Goal: Browse casually

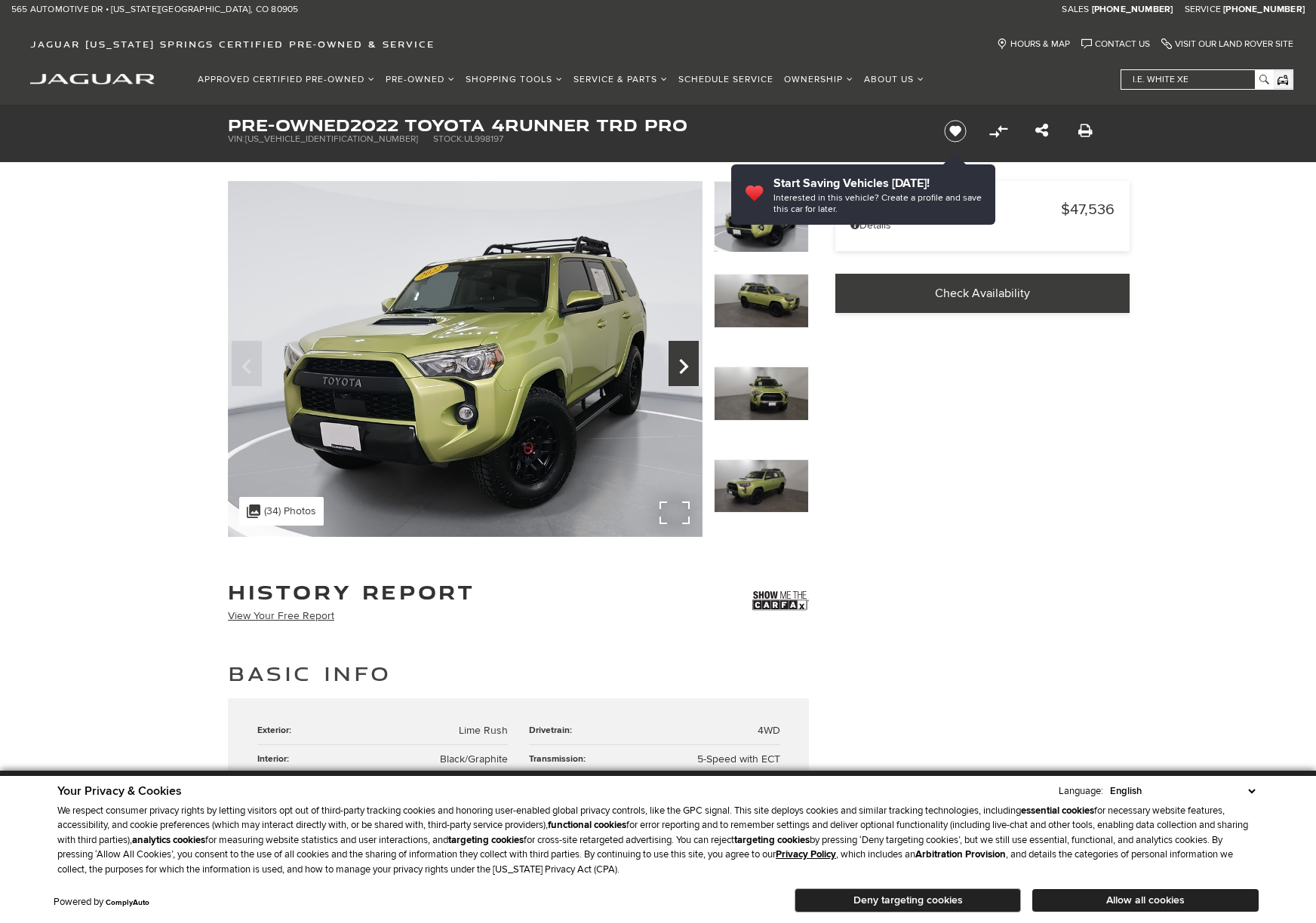
click at [689, 368] on icon "Next" at bounding box center [684, 367] width 31 height 36
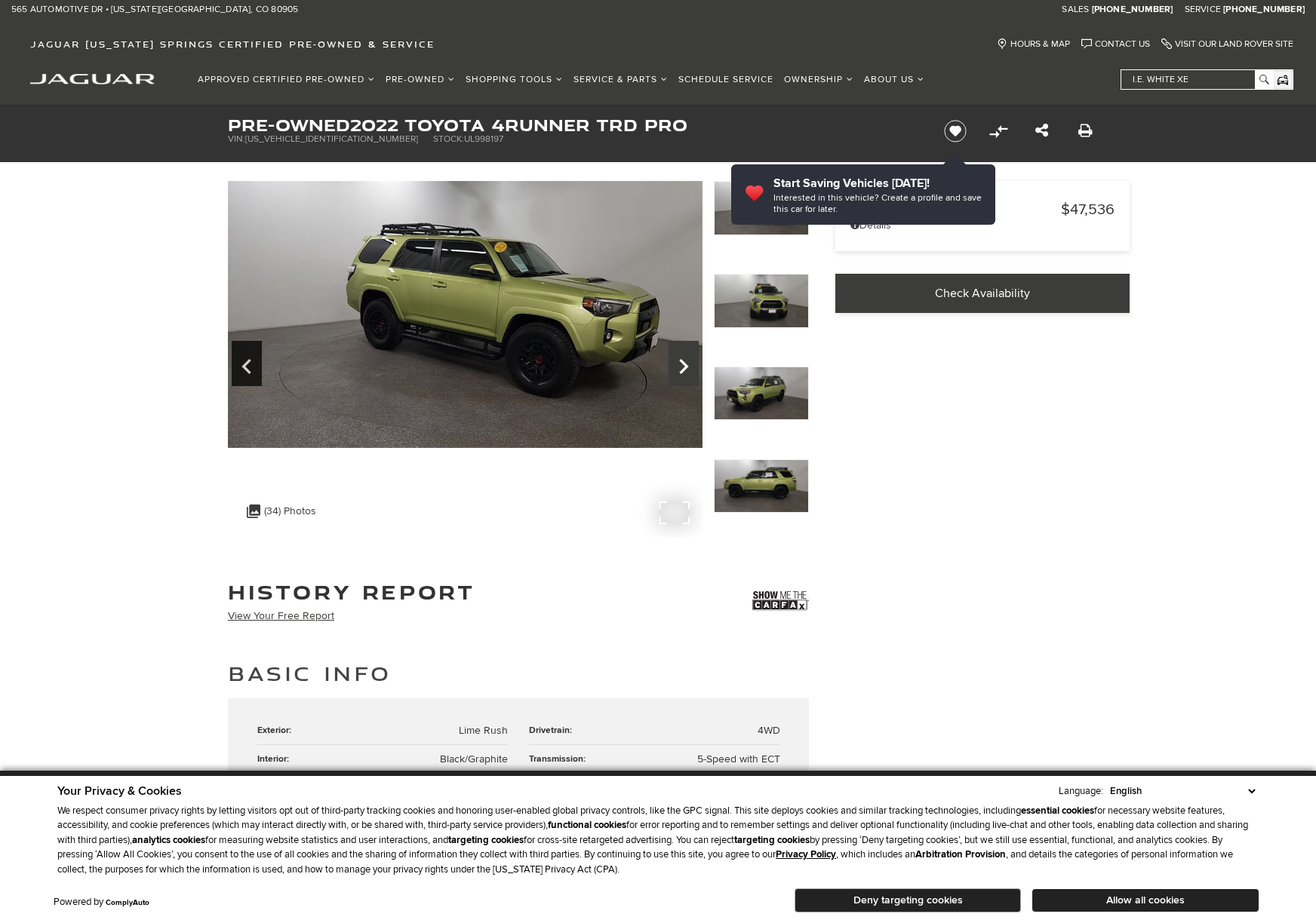
click at [689, 368] on icon "Next" at bounding box center [684, 367] width 31 height 36
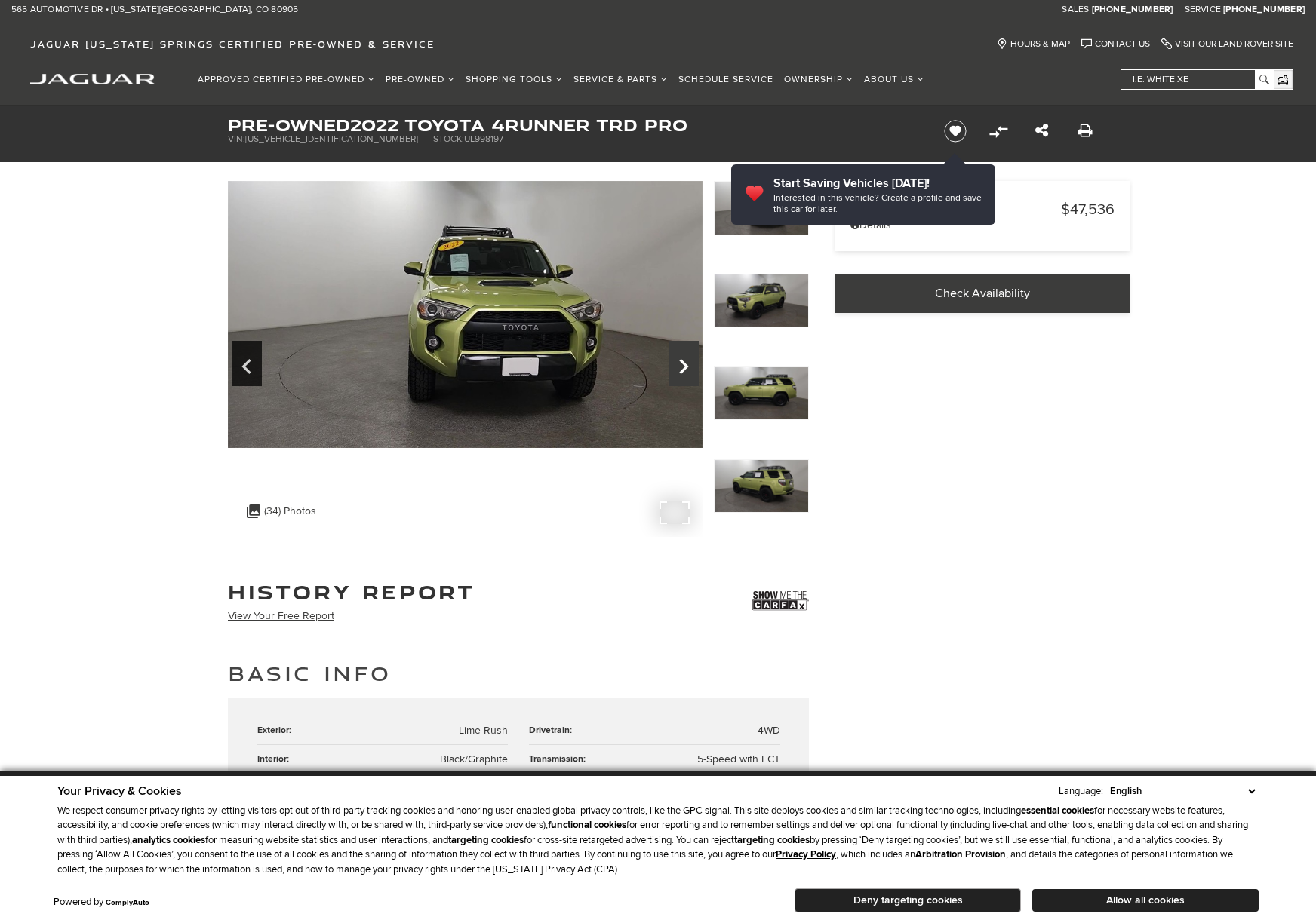
click at [689, 368] on icon "Next" at bounding box center [684, 367] width 31 height 36
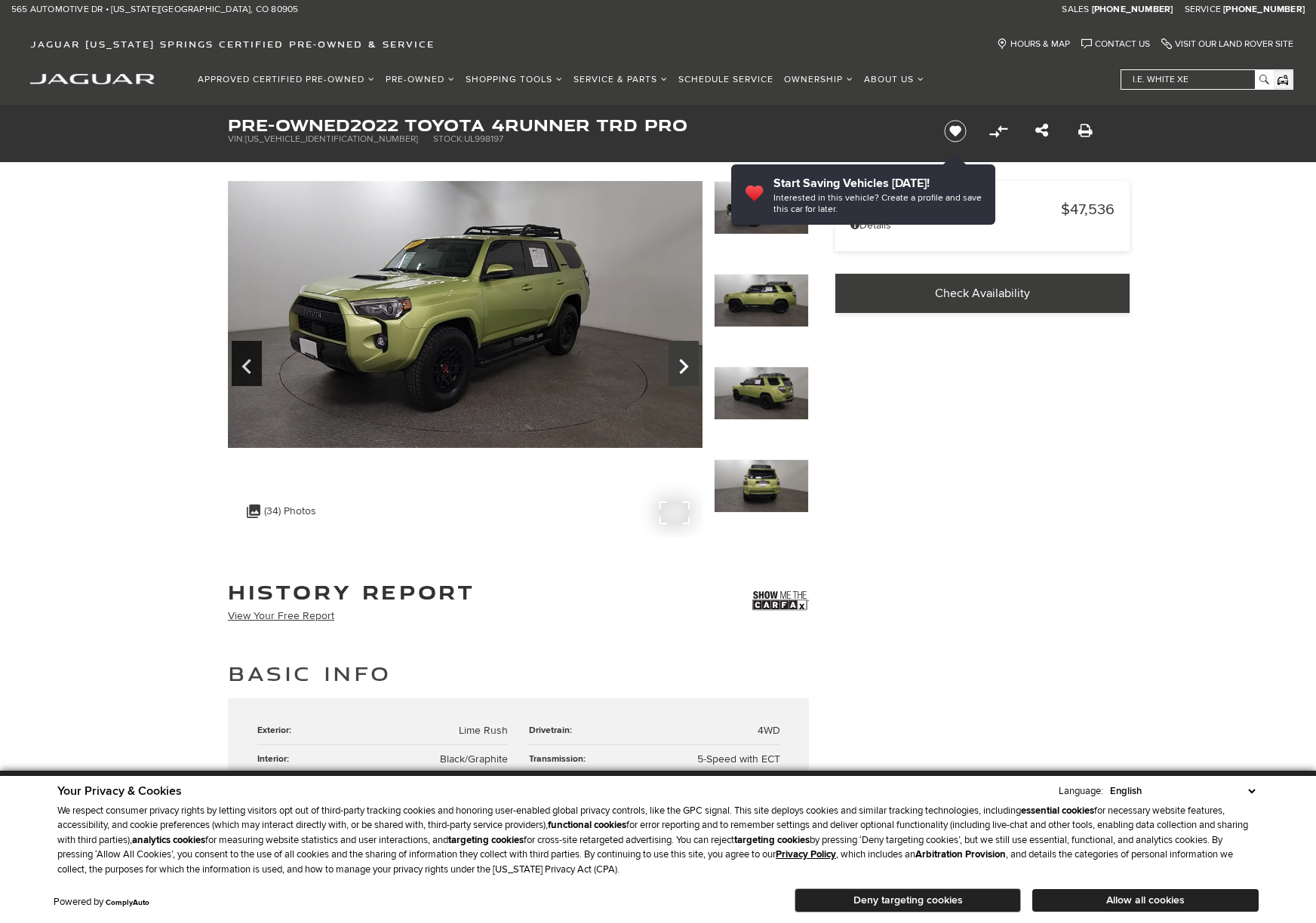
click at [689, 368] on icon "Next" at bounding box center [684, 367] width 31 height 36
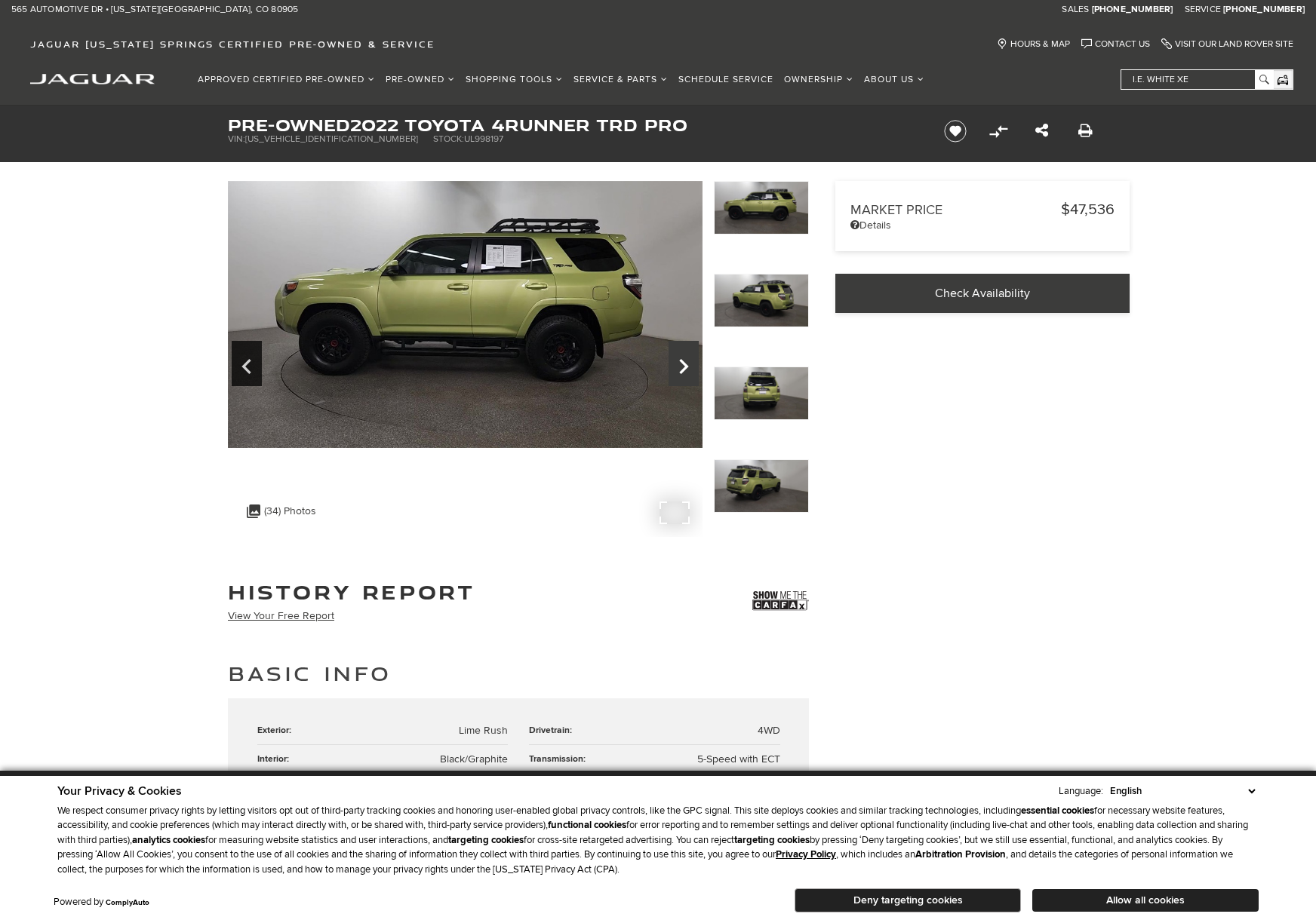
click at [689, 368] on icon "Next" at bounding box center [684, 367] width 31 height 36
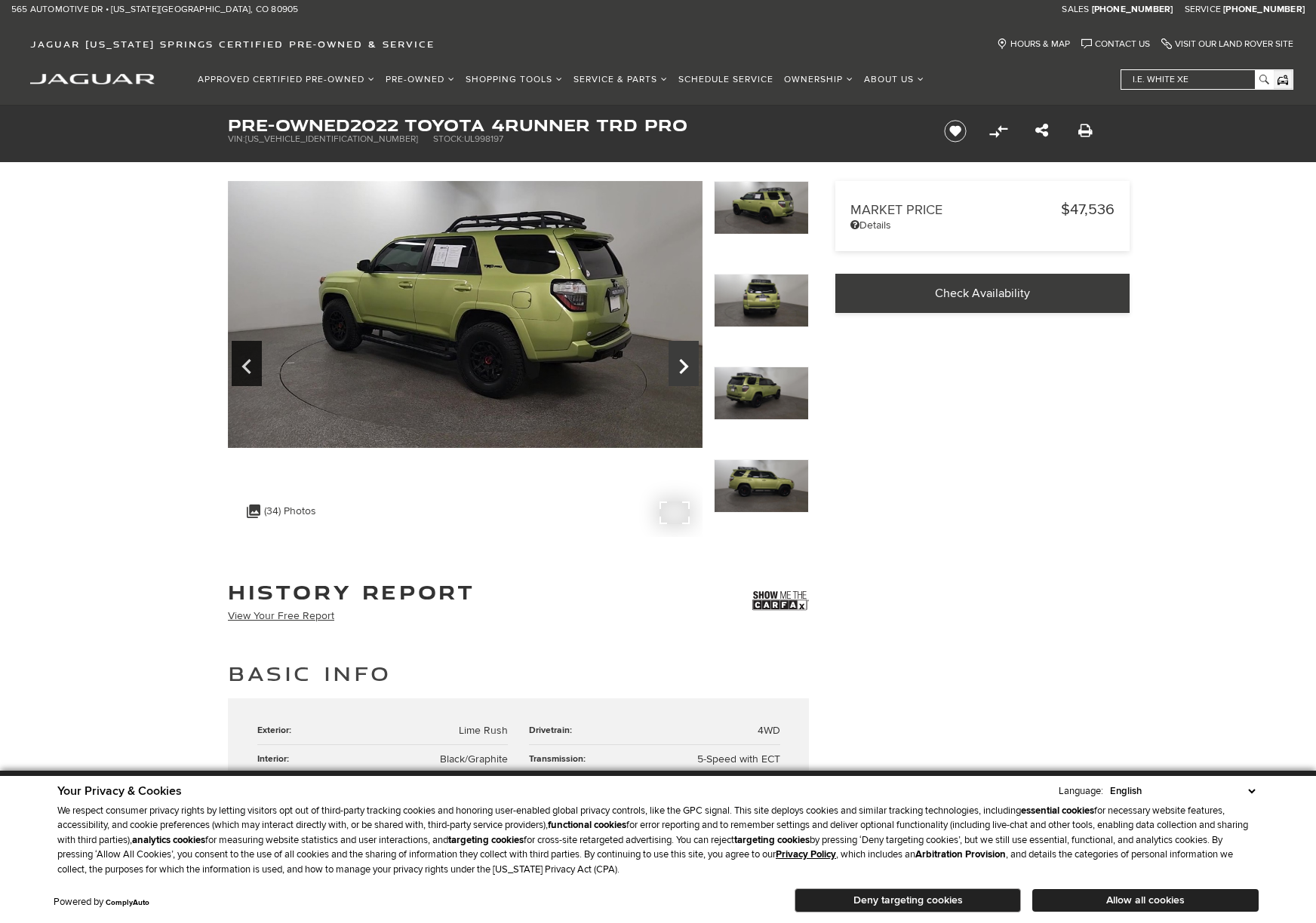
click at [689, 368] on icon "Next" at bounding box center [684, 367] width 31 height 36
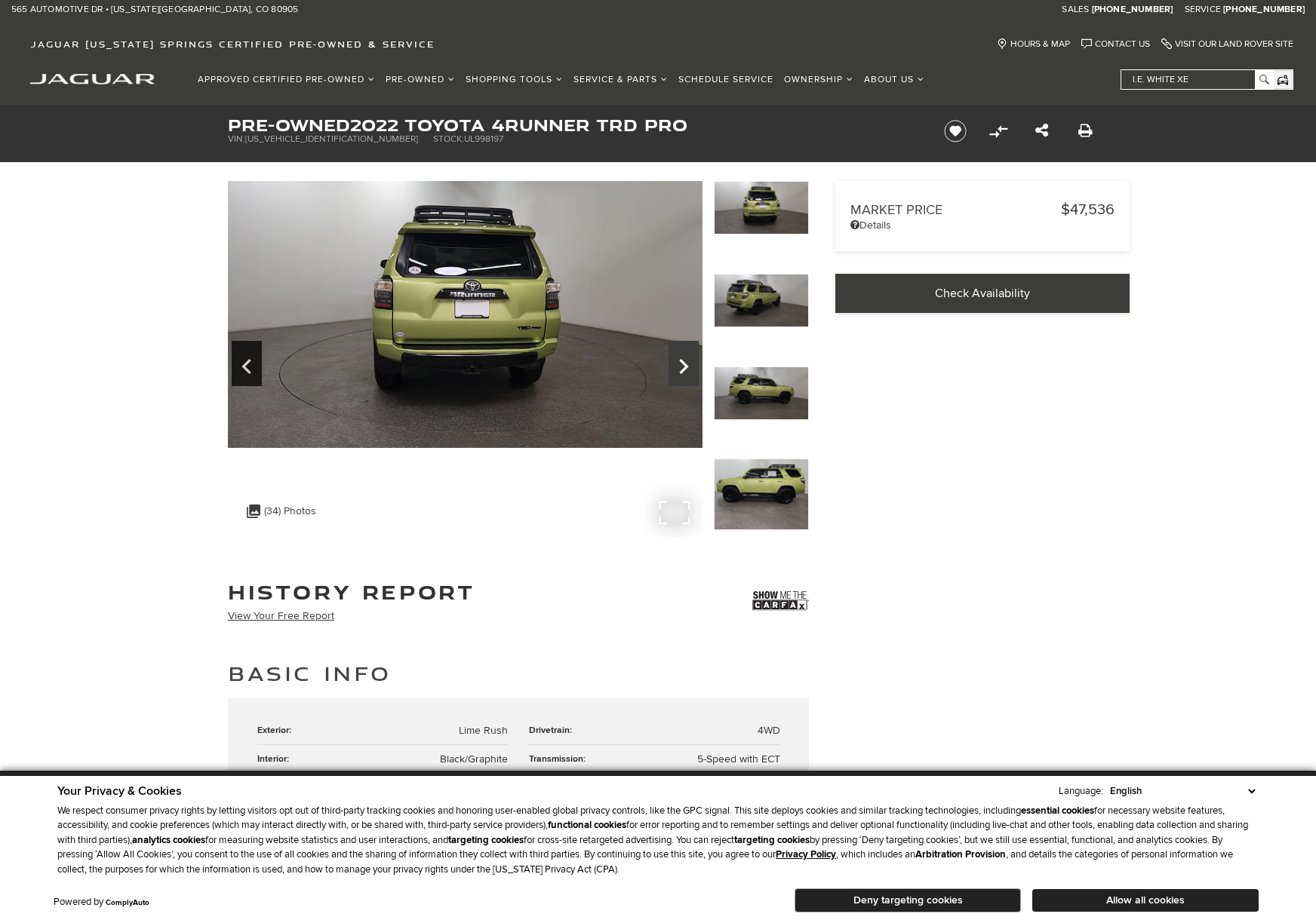
click at [689, 368] on icon "Next" at bounding box center [684, 367] width 31 height 36
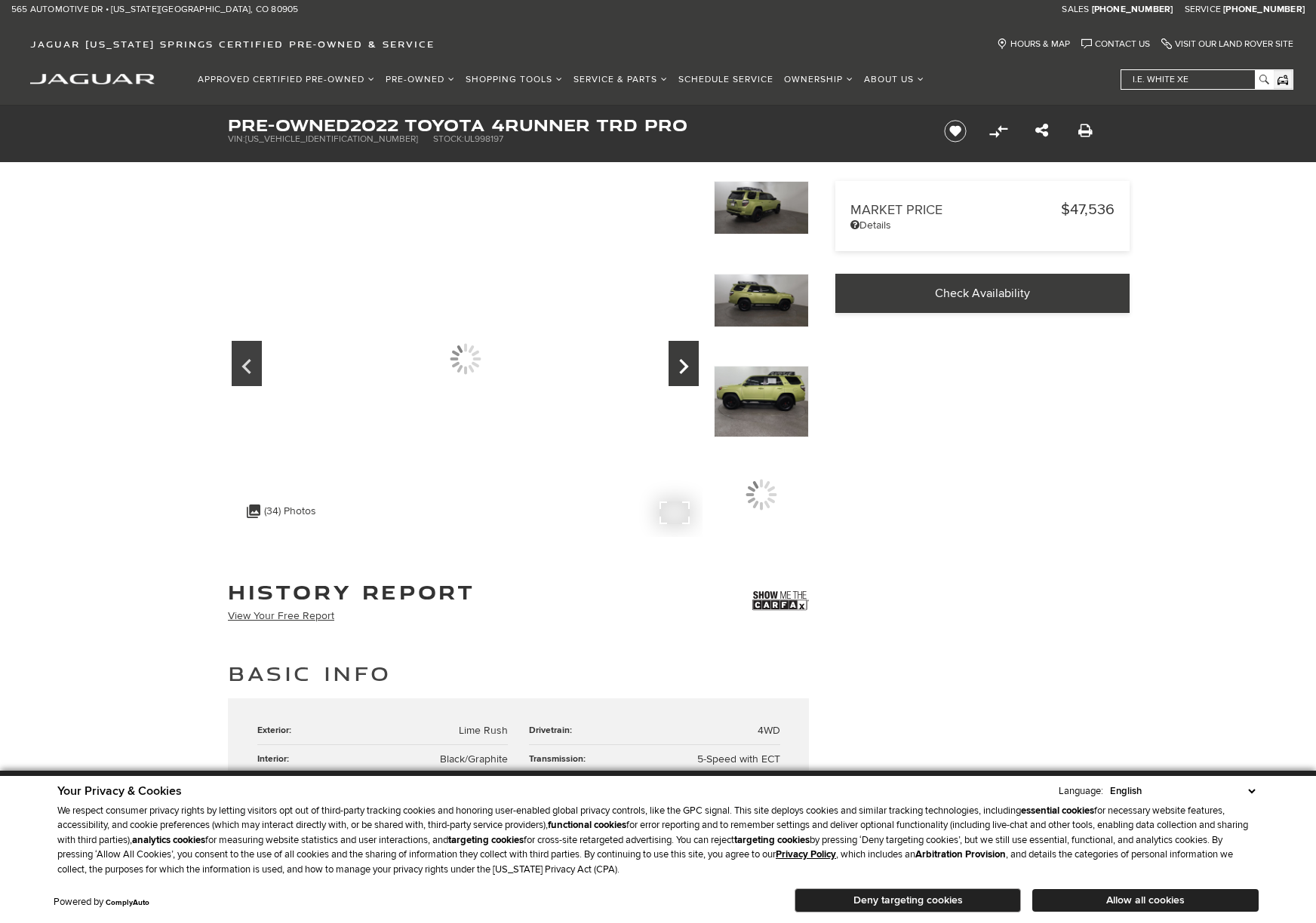
click at [689, 368] on icon "Next" at bounding box center [684, 367] width 31 height 36
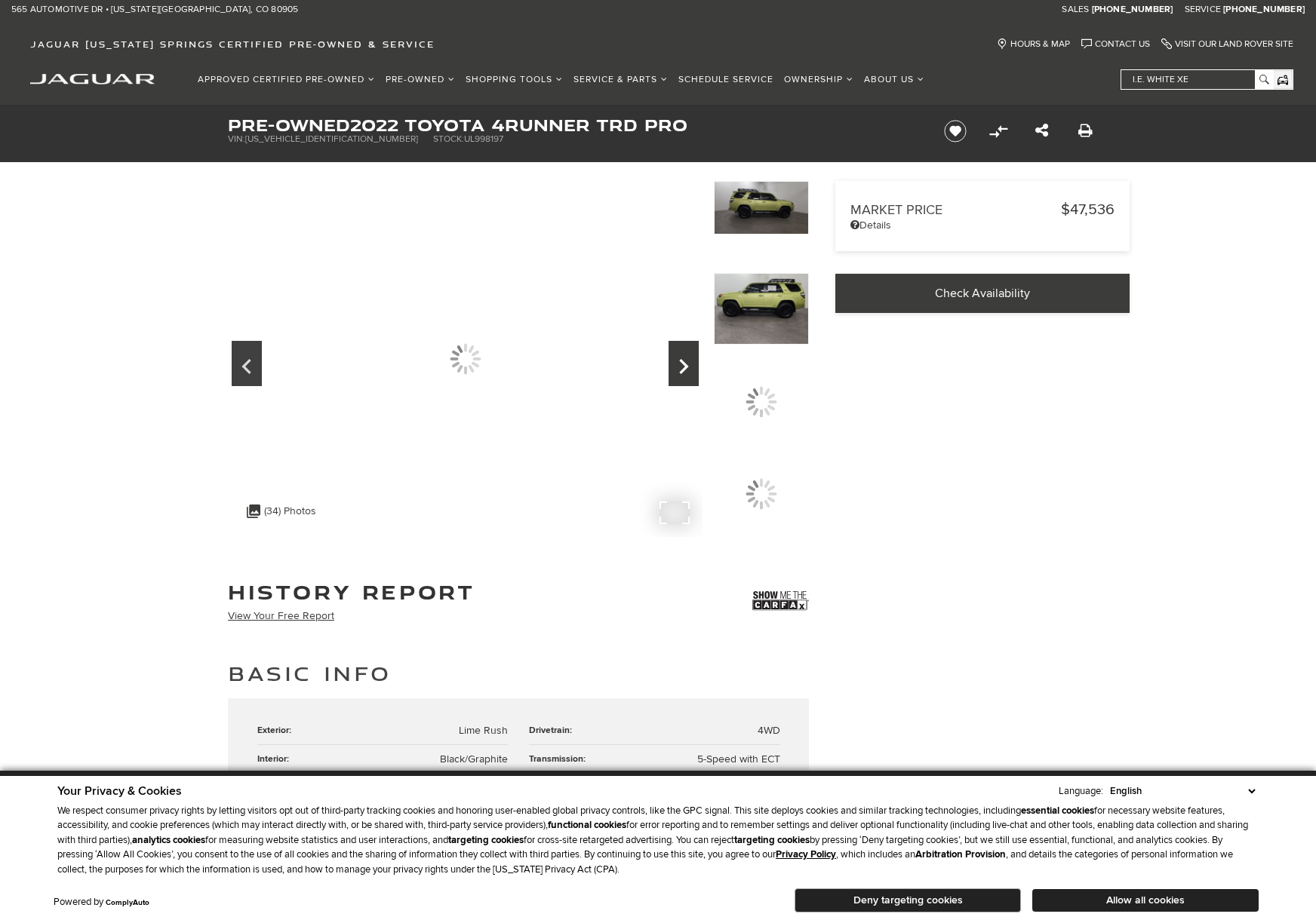
click at [689, 368] on icon "Next" at bounding box center [684, 367] width 31 height 36
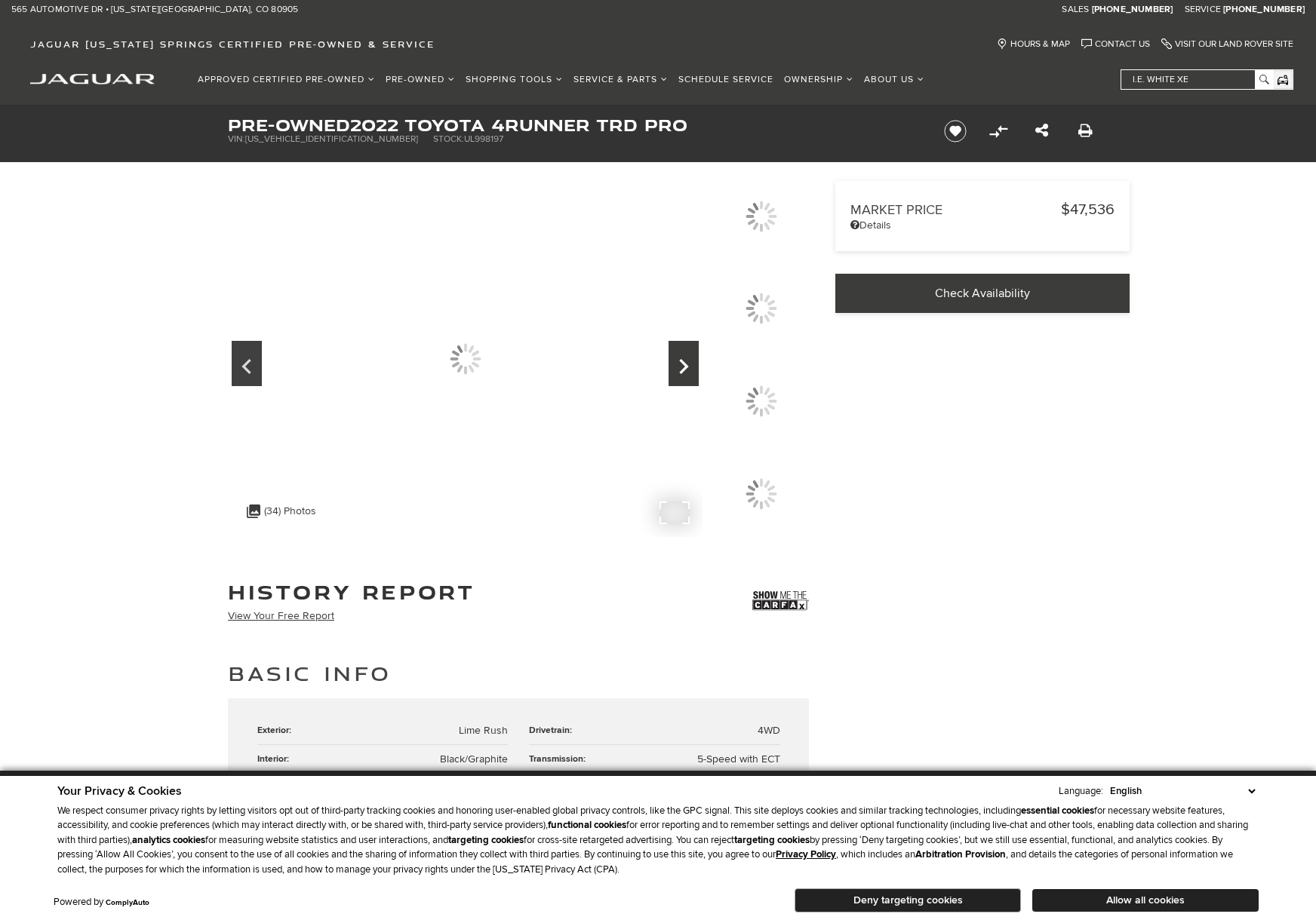
click at [689, 368] on icon "Next" at bounding box center [684, 367] width 31 height 36
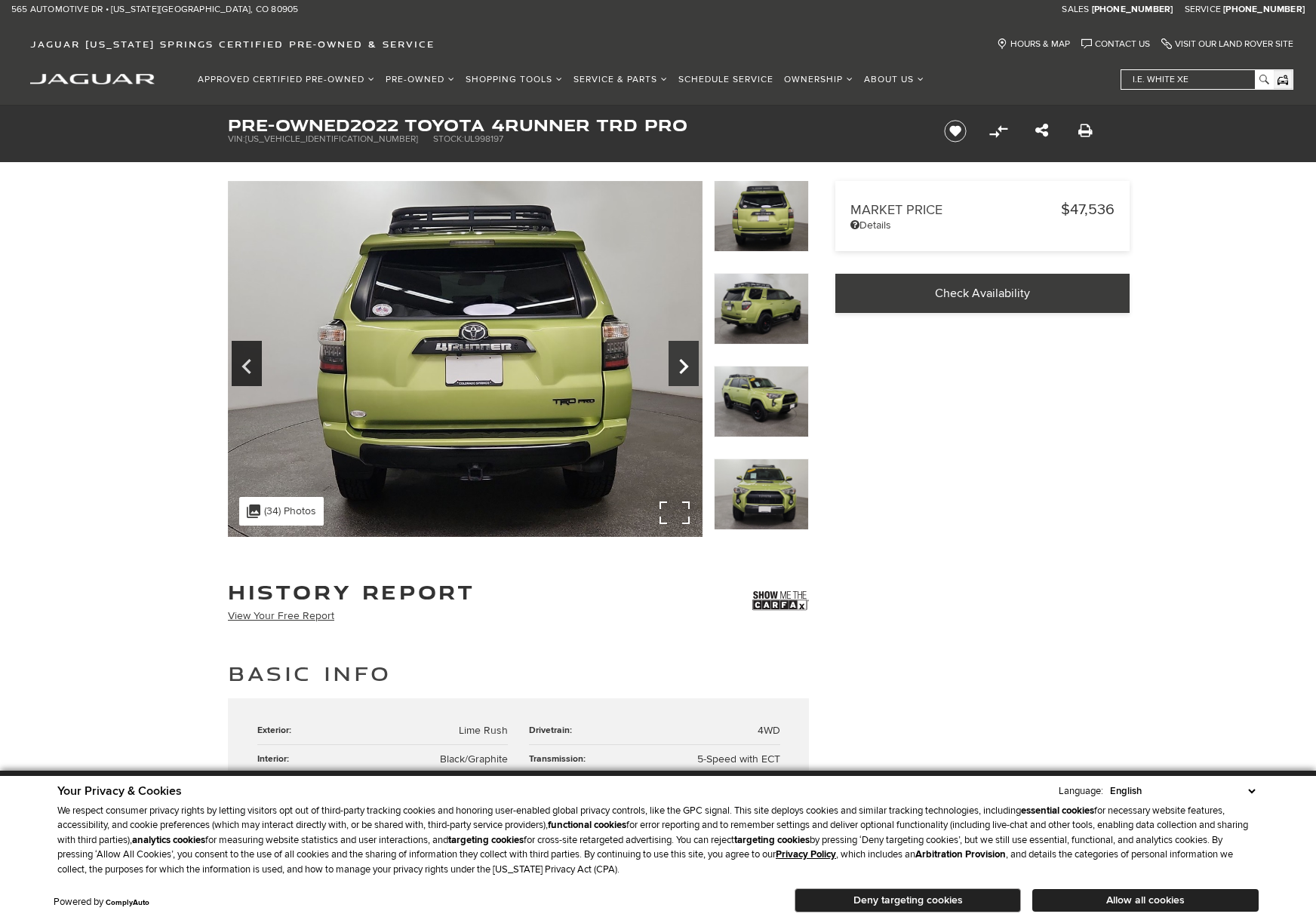
click at [689, 368] on icon "Next" at bounding box center [684, 367] width 31 height 36
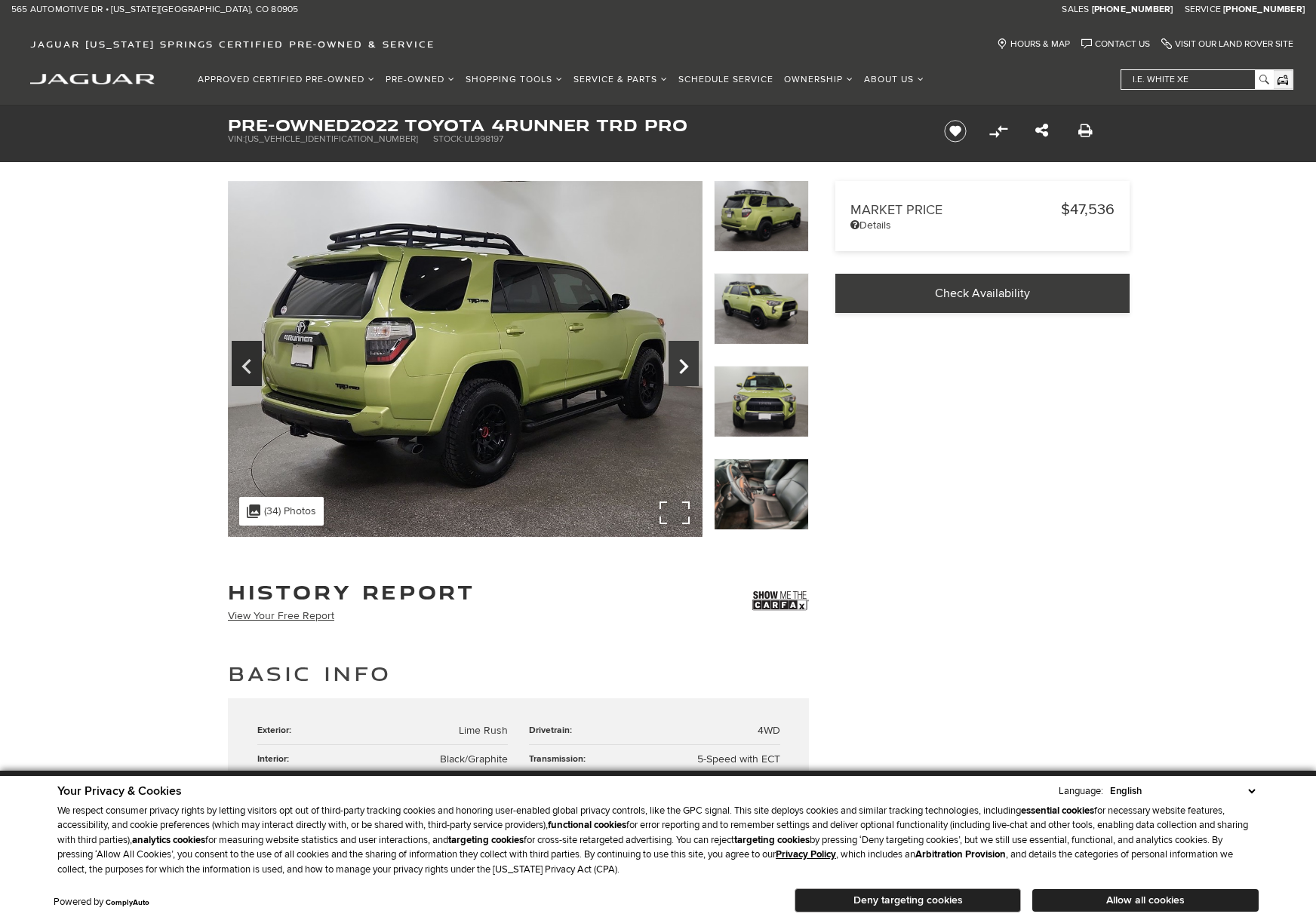
click at [689, 368] on icon "Next" at bounding box center [684, 367] width 31 height 36
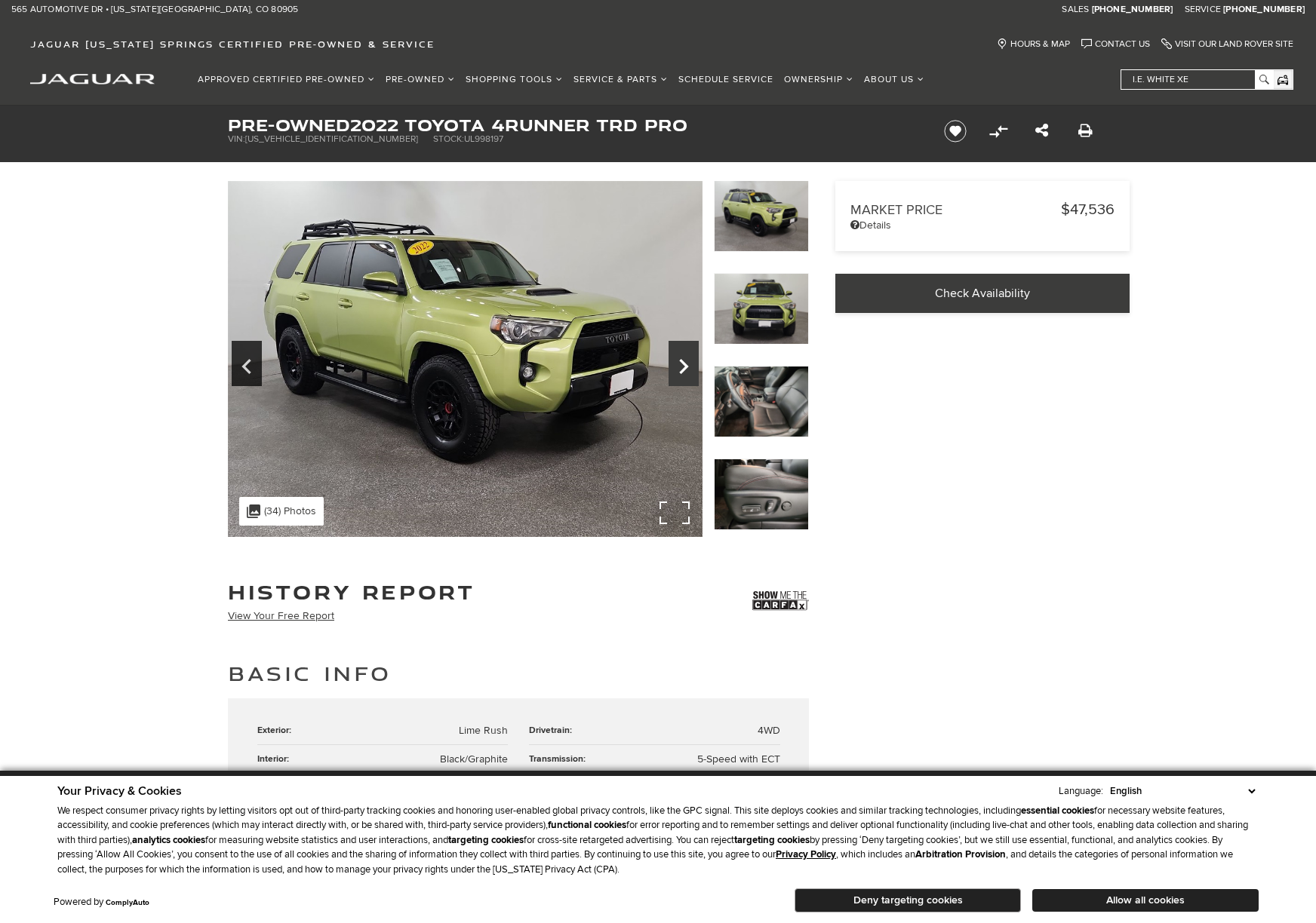
click at [689, 368] on icon "Next" at bounding box center [684, 367] width 31 height 36
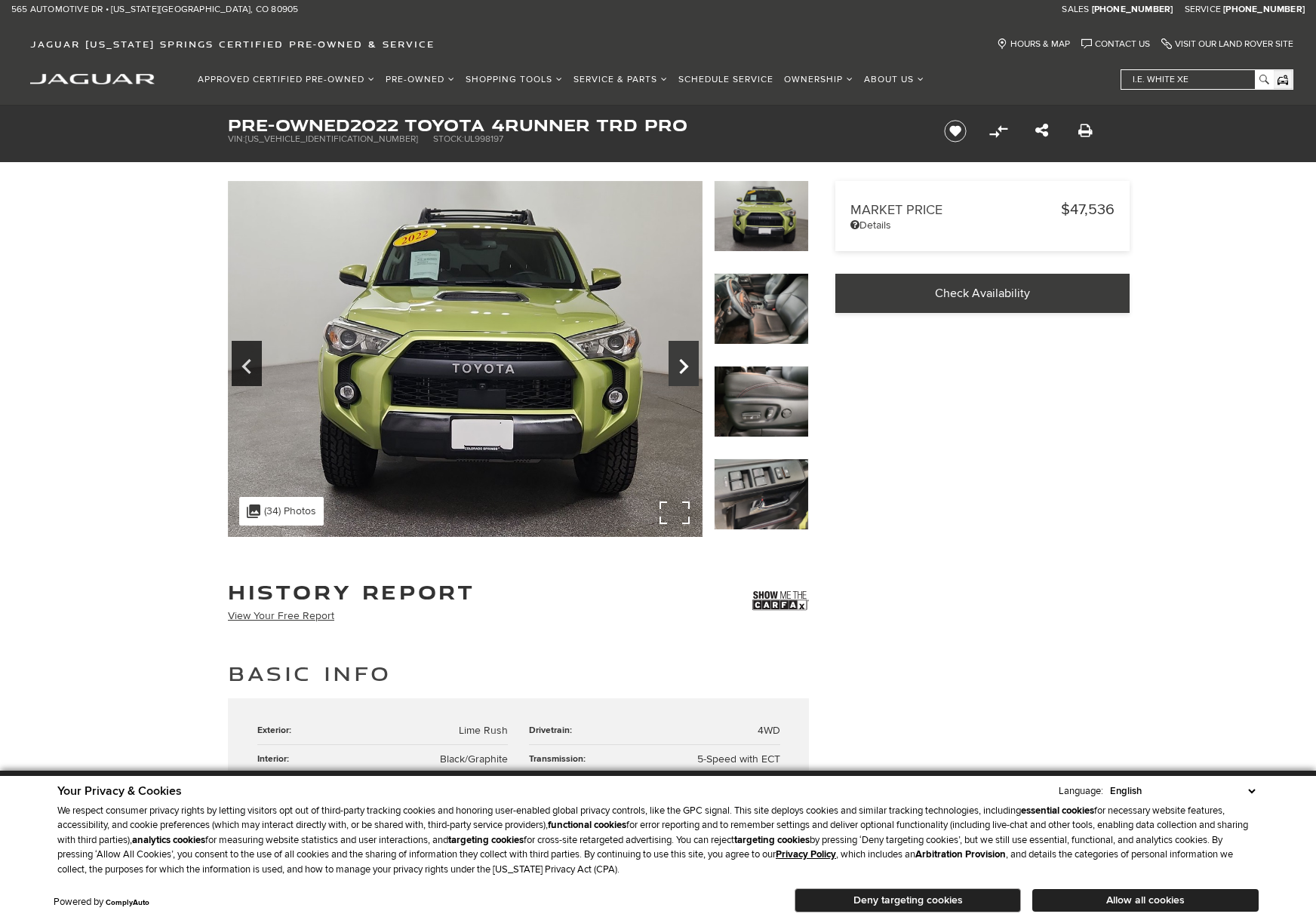
click at [689, 368] on icon "Next" at bounding box center [684, 367] width 31 height 36
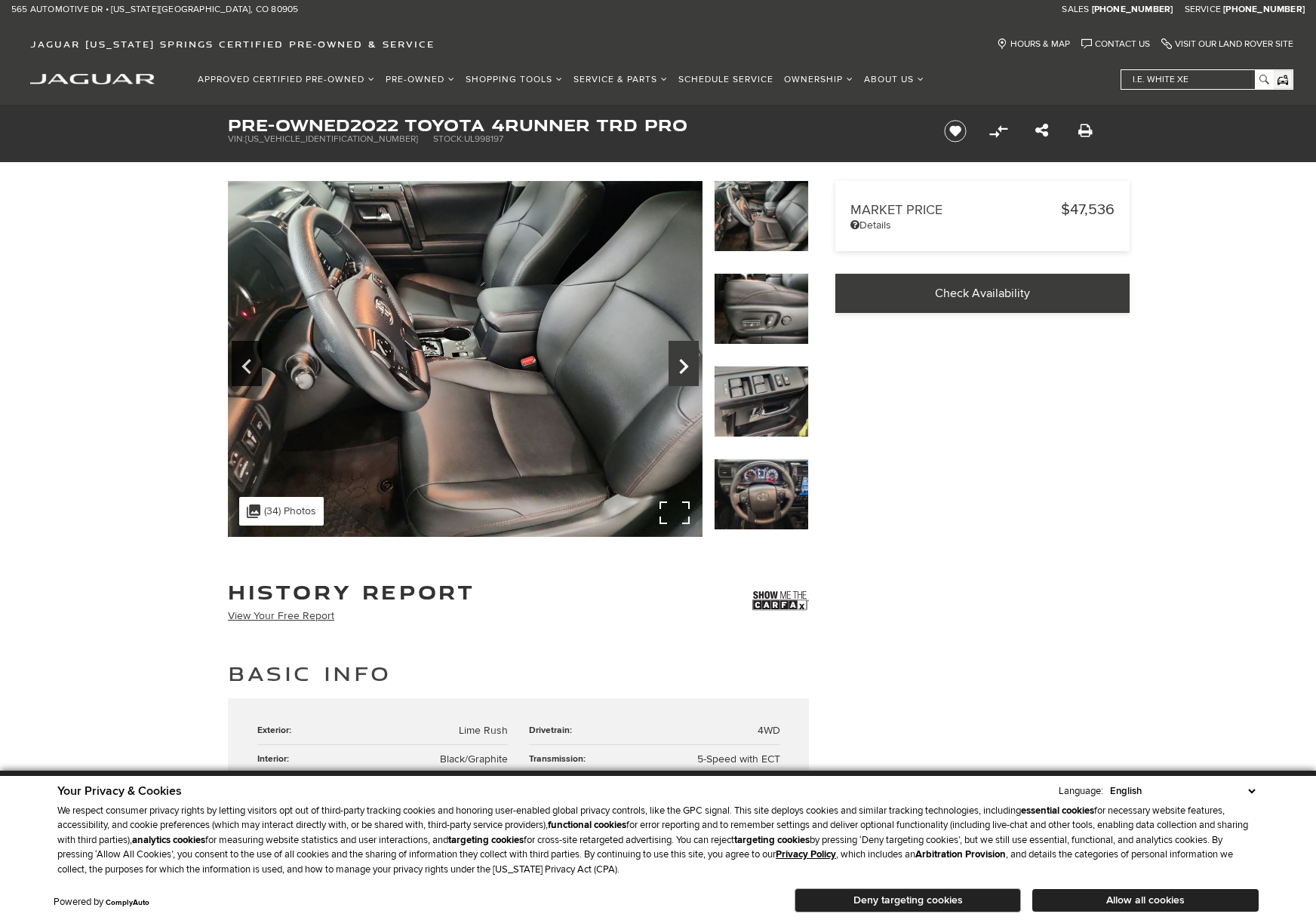
click at [689, 368] on icon "Next" at bounding box center [684, 367] width 31 height 36
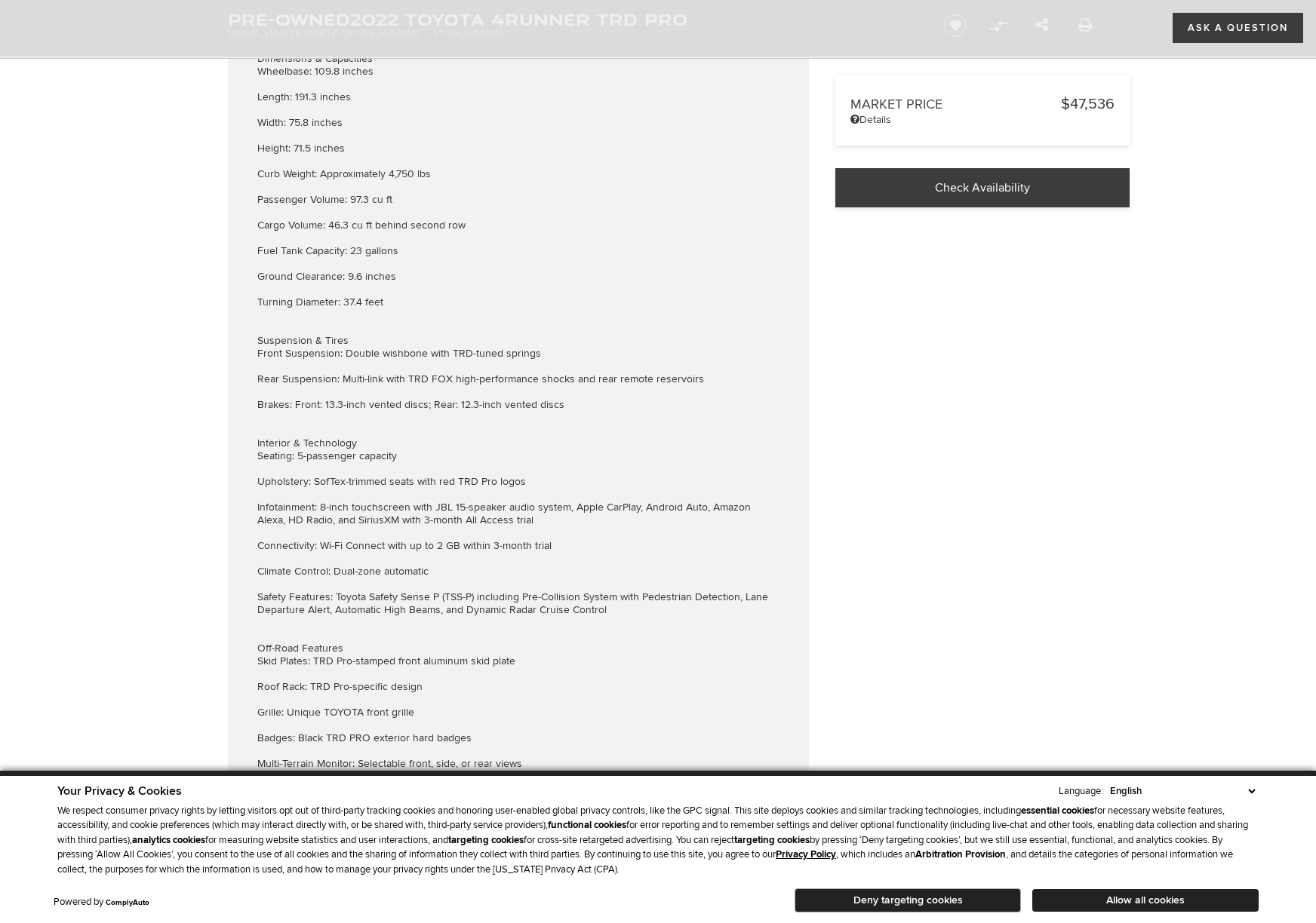
scroll to position [2198, 0]
